Goal: Find specific page/section: Find specific page/section

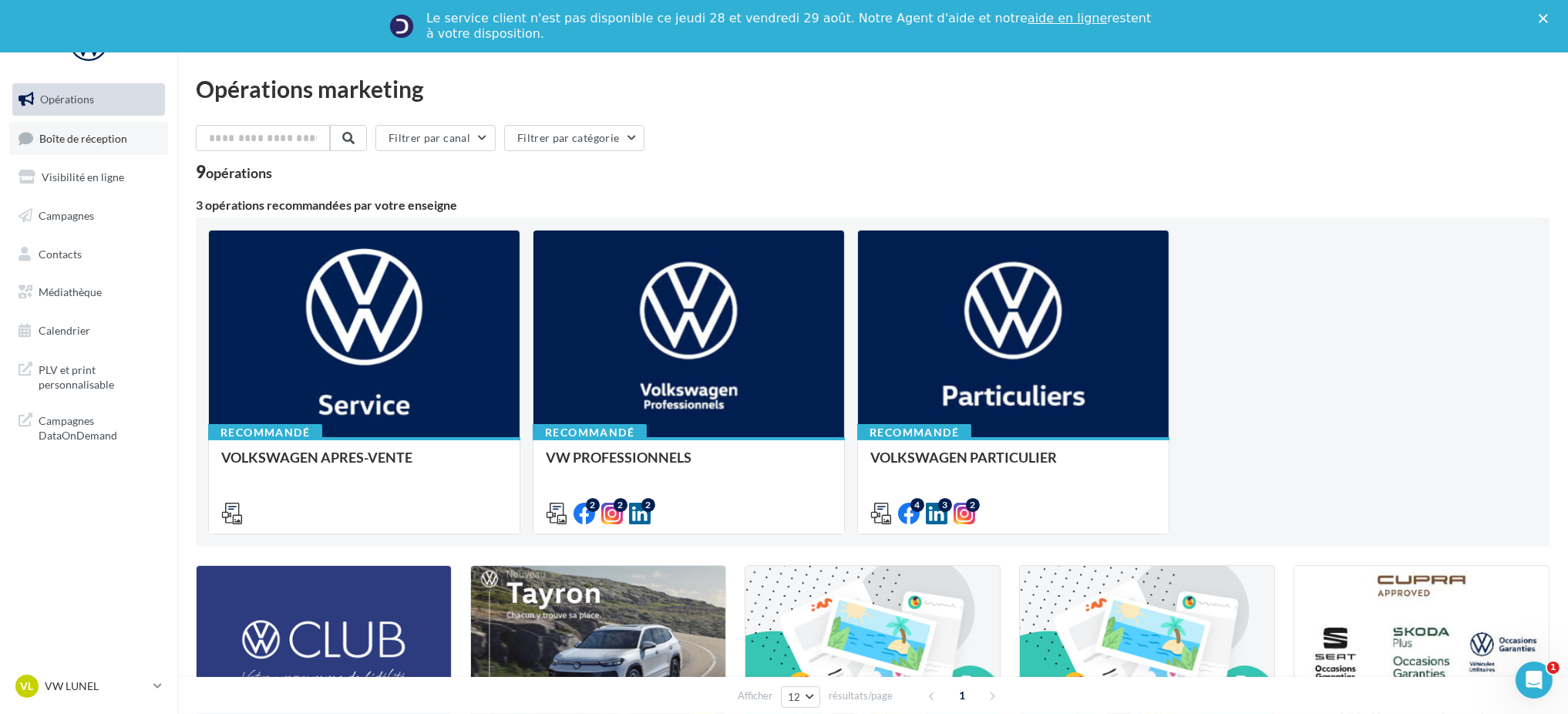
click at [64, 144] on span "Boîte de réception" at bounding box center [83, 138] width 88 height 13
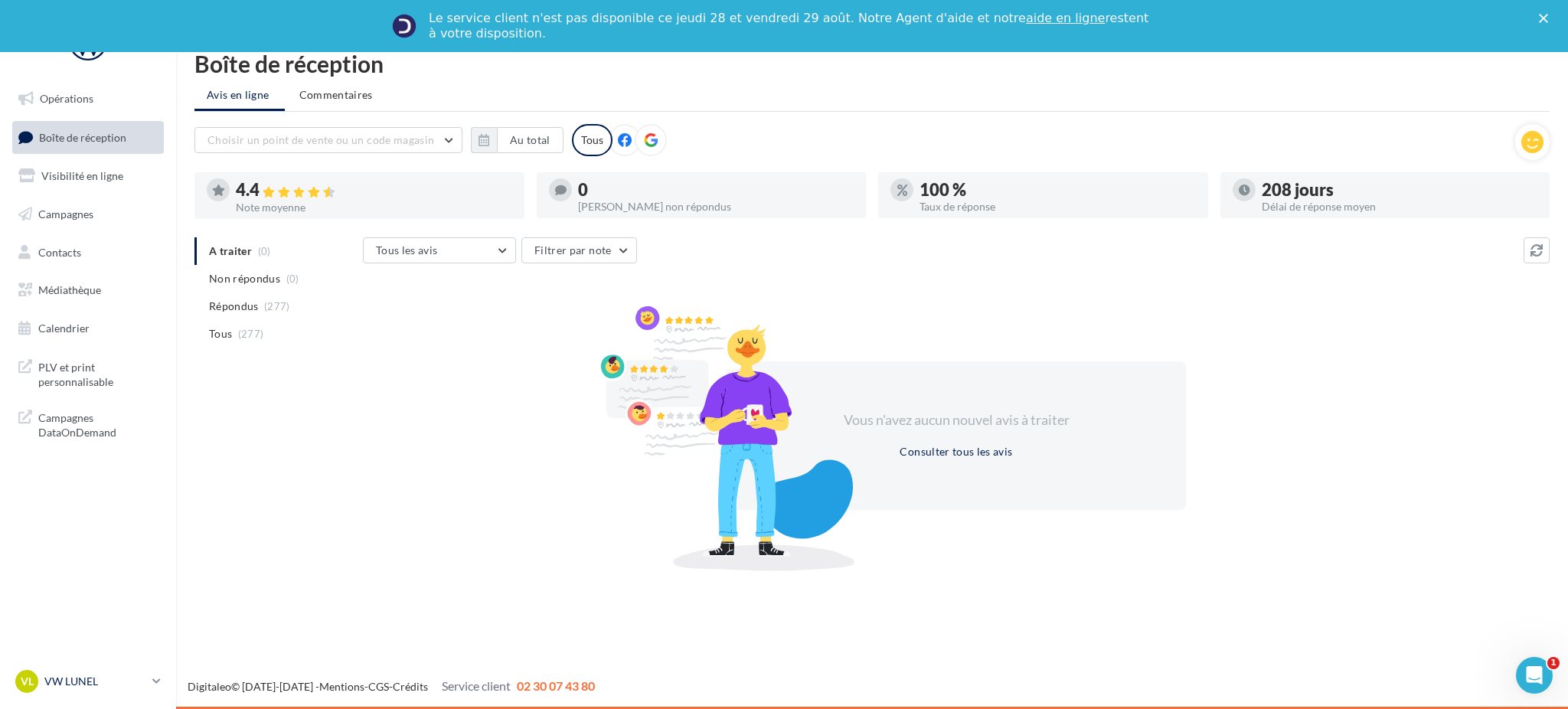
click at [160, 684] on icon at bounding box center [156, 681] width 9 height 13
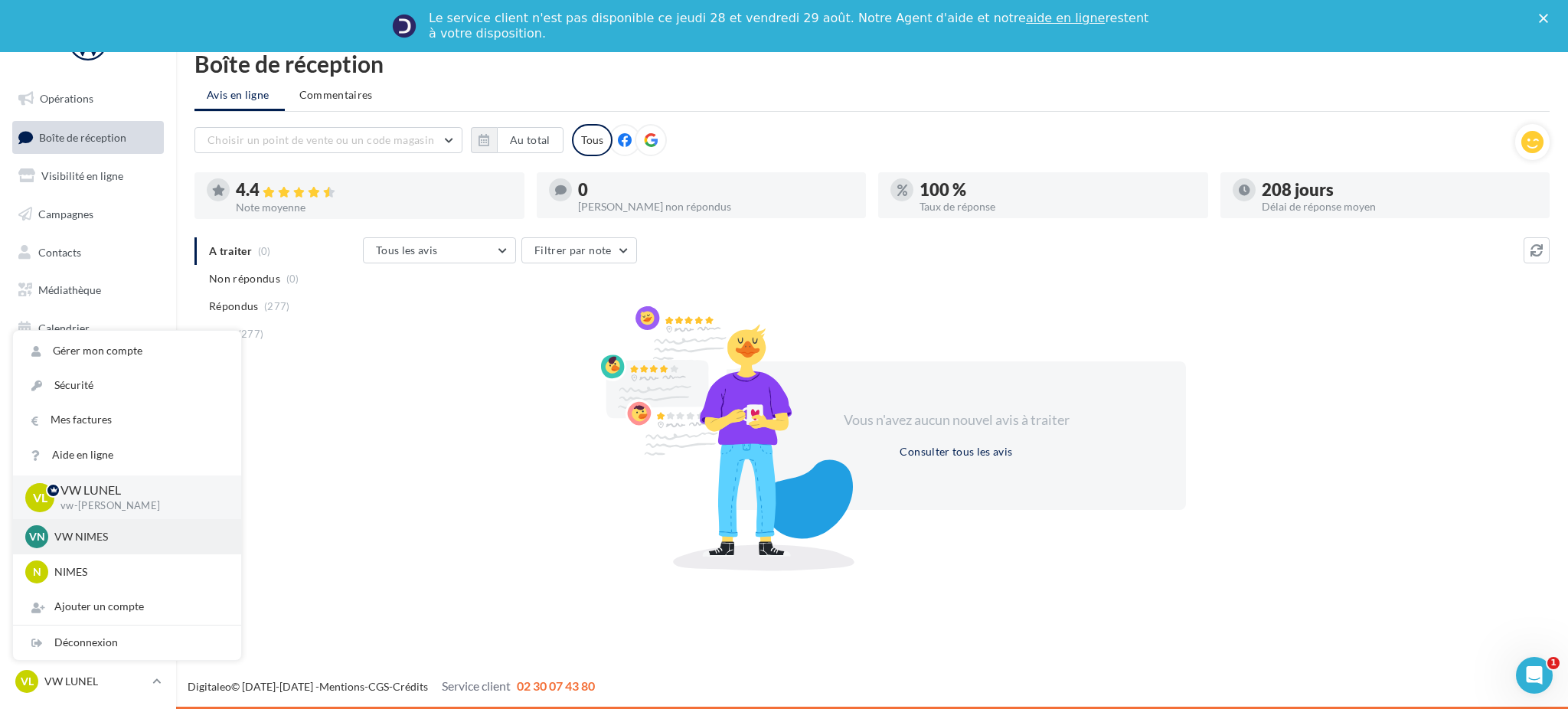
click at [103, 540] on p "VW NIMES" at bounding box center [138, 537] width 169 height 16
